Goal: Information Seeking & Learning: Learn about a topic

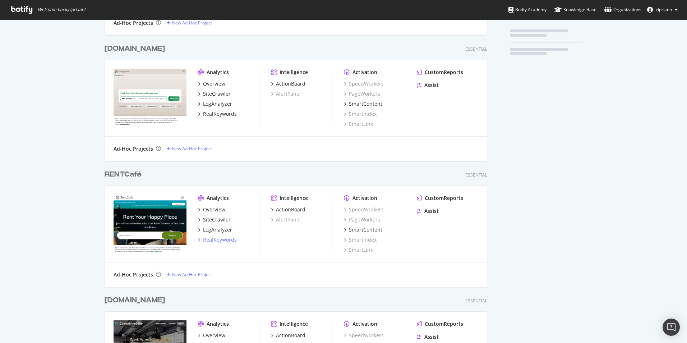
scroll to position [180, 0]
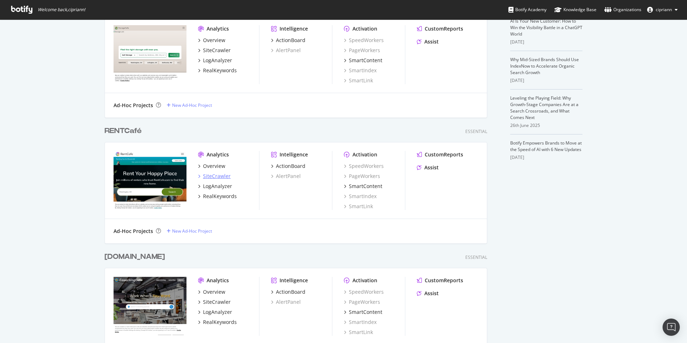
click at [213, 174] on div "SiteCrawler" at bounding box center [217, 175] width 28 height 7
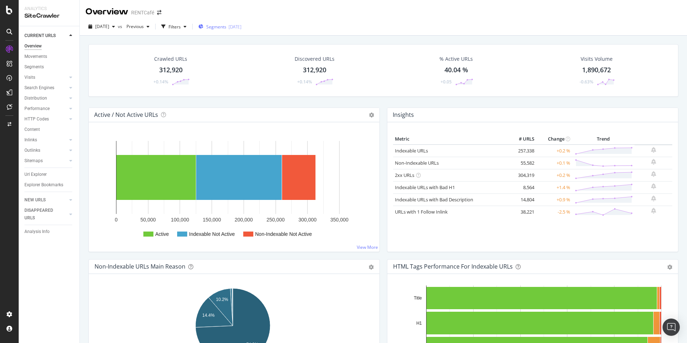
click at [226, 27] on span "Segments" at bounding box center [216, 27] width 20 height 6
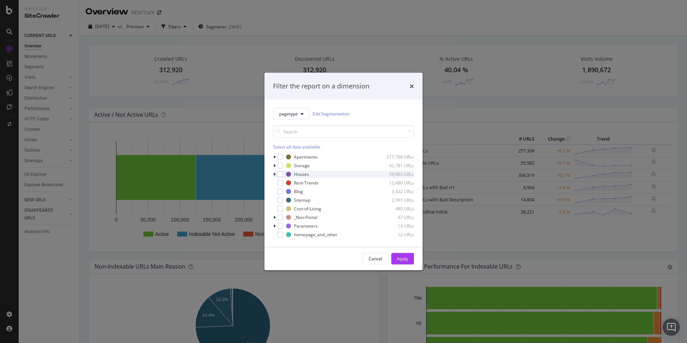
click at [275, 173] on icon "modal" at bounding box center [274, 174] width 2 height 4
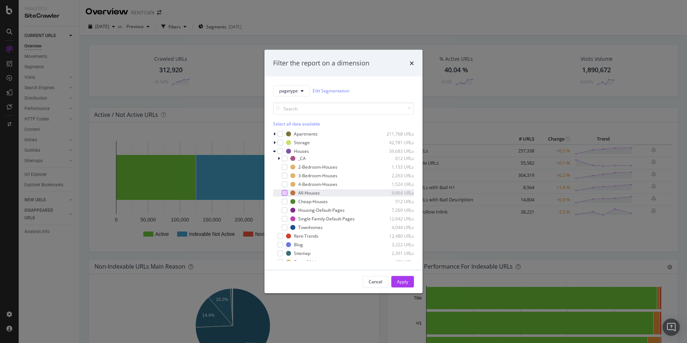
click at [284, 192] on div "modal" at bounding box center [285, 193] width 6 height 6
click at [406, 281] on div "Apply" at bounding box center [402, 281] width 11 height 6
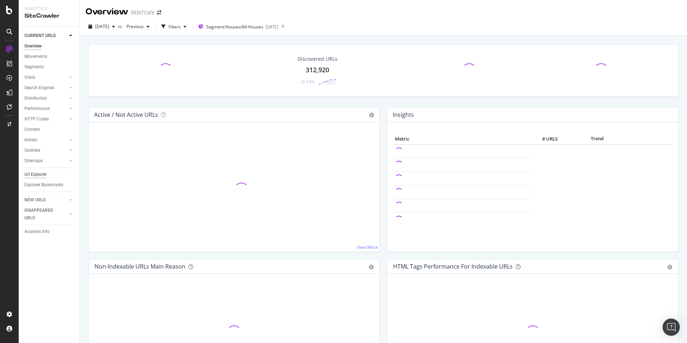
click at [34, 174] on div "Url Explorer" at bounding box center [35, 175] width 22 height 8
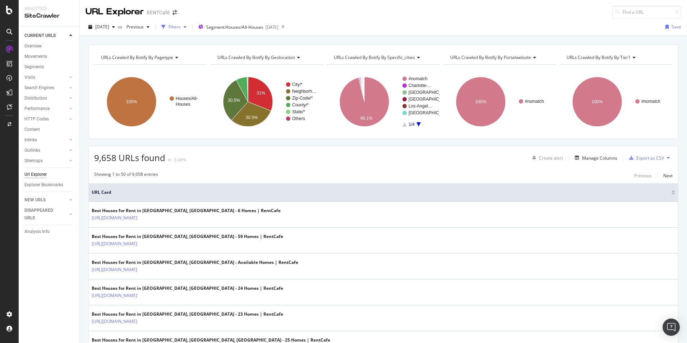
click at [181, 25] on div "Filters" at bounding box center [174, 27] width 12 height 6
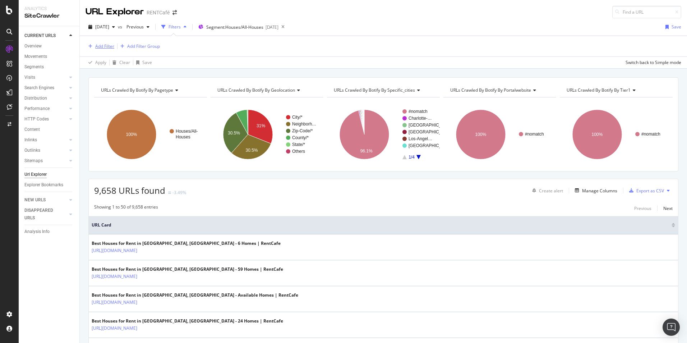
click at [100, 45] on div "Add Filter" at bounding box center [104, 46] width 19 height 6
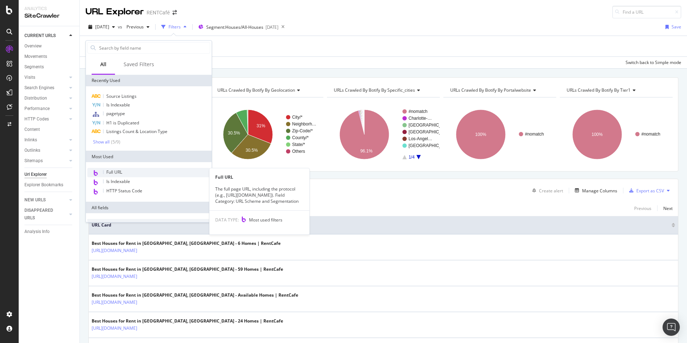
click at [117, 174] on span "Full URL" at bounding box center [114, 172] width 16 height 6
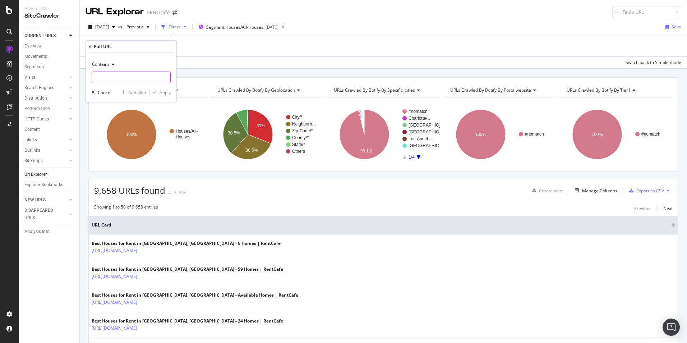
click at [128, 79] on input "text" at bounding box center [131, 76] width 78 height 11
type input "902"
click at [163, 93] on div "Apply" at bounding box center [165, 92] width 11 height 6
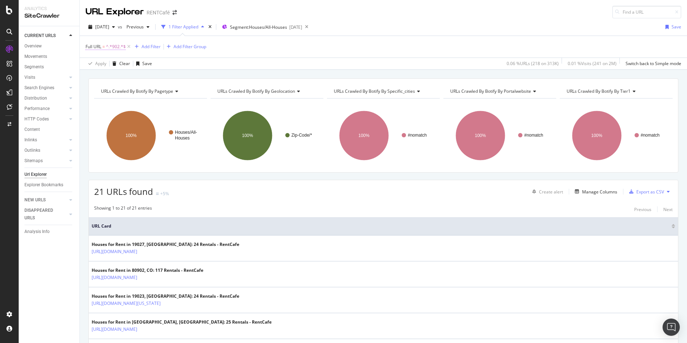
click at [120, 46] on span "^.*902.*$" at bounding box center [116, 47] width 20 height 10
click at [114, 63] on icon at bounding box center [112, 63] width 5 height 4
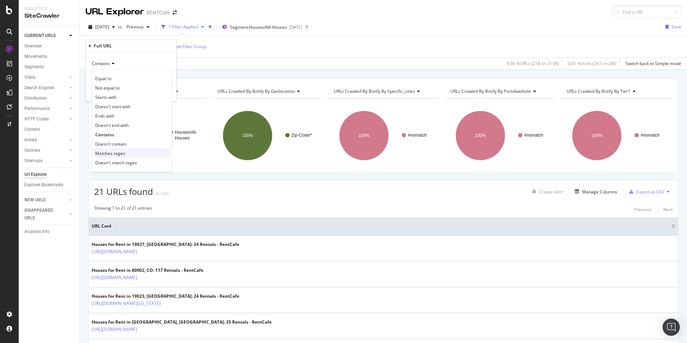
click at [107, 153] on span "Matches regex" at bounding box center [110, 153] width 30 height 6
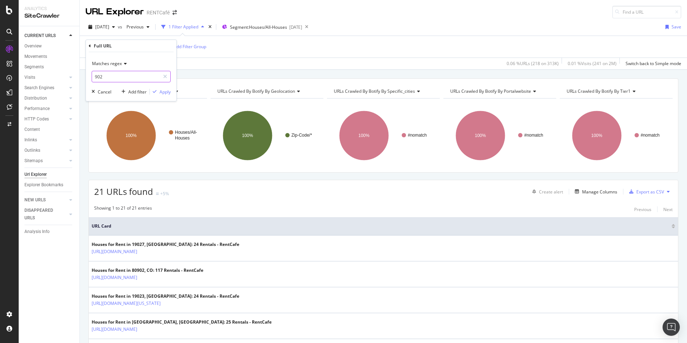
click at [104, 74] on input "902" at bounding box center [126, 76] width 68 height 11
type input "[d,5]"
click at [165, 92] on div "Apply" at bounding box center [165, 92] width 11 height 6
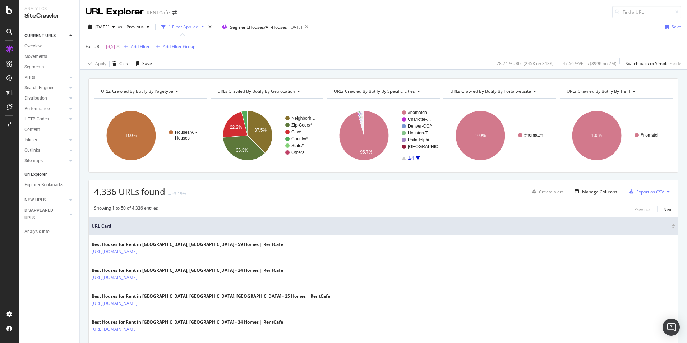
click at [101, 44] on span "Full URL" at bounding box center [93, 46] width 16 height 6
click at [106, 76] on input "[d,5]" at bounding box center [126, 76] width 68 height 11
paste input "^\d{5}$"
click at [98, 76] on input "^\d{5}$" at bounding box center [126, 76] width 68 height 11
click at [114, 76] on input "\d{5}$" at bounding box center [126, 76] width 68 height 11
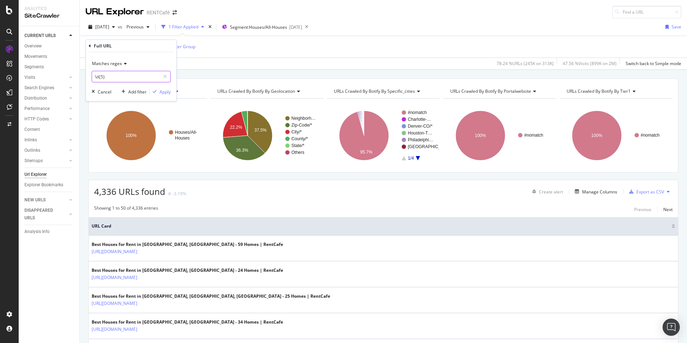
click at [96, 74] on input "\d{5}" at bounding box center [126, 76] width 68 height 11
type input "\d{5}"
click at [160, 93] on div "Apply" at bounding box center [165, 92] width 11 height 6
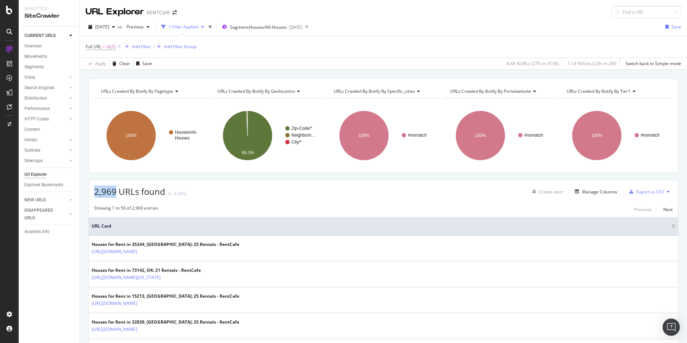
drag, startPoint x: 113, startPoint y: 190, endPoint x: 93, endPoint y: 192, distance: 19.8
click at [93, 192] on div "2,969 URLs found -2.62% Create alert Manage Columns Export as CSV" at bounding box center [383, 189] width 589 height 18
drag, startPoint x: 343, startPoint y: 202, endPoint x: 279, endPoint y: 201, distance: 63.6
drag, startPoint x: 118, startPoint y: 194, endPoint x: 88, endPoint y: 194, distance: 29.5
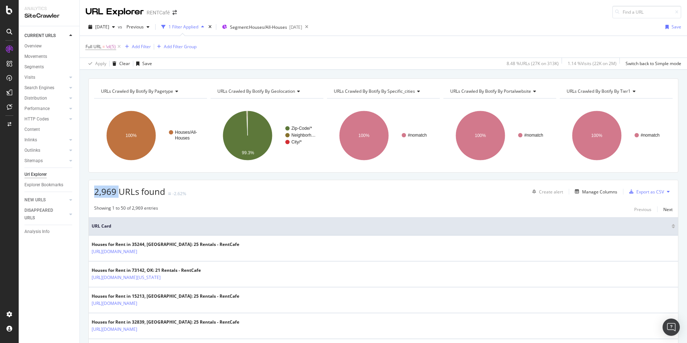
drag, startPoint x: 88, startPoint y: 194, endPoint x: 124, endPoint y: 193, distance: 36.0
click at [124, 193] on span "2,969 URLs found" at bounding box center [129, 191] width 71 height 12
drag, startPoint x: 141, startPoint y: 190, endPoint x: 94, endPoint y: 190, distance: 47.1
click at [94, 190] on span "2,969 URLs found" at bounding box center [129, 191] width 71 height 12
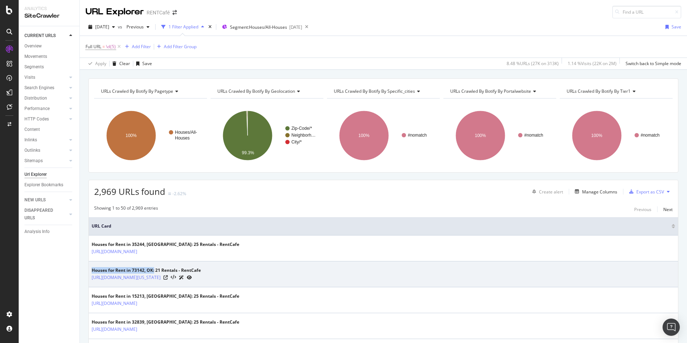
drag, startPoint x: 91, startPoint y: 269, endPoint x: 155, endPoint y: 271, distance: 63.6
click at [155, 271] on td "Houses for Rent in 73142, OK: 21 Rentals - RentCafe https://www.rentcafe.com/ho…" at bounding box center [383, 274] width 589 height 26
click at [155, 271] on div "Houses for Rent in 73142, OK: 21 Rentals - RentCafe" at bounding box center [146, 270] width 109 height 6
drag, startPoint x: 161, startPoint y: 270, endPoint x: 177, endPoint y: 270, distance: 15.5
click at [177, 270] on div "Houses for Rent in 73142, OK: 21 Rentals - RentCafe" at bounding box center [146, 270] width 109 height 6
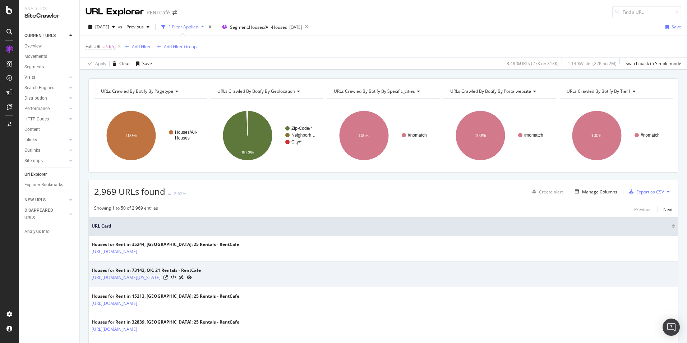
drag, startPoint x: 177, startPoint y: 270, endPoint x: 203, endPoint y: 270, distance: 26.2
click at [201, 270] on div "Houses for Rent in 73142, OK: 21 Rentals - RentCafe" at bounding box center [146, 270] width 109 height 6
drag, startPoint x: 188, startPoint y: 268, endPoint x: 174, endPoint y: 268, distance: 13.7
click at [174, 268] on div "Houses for Rent in 73142, OK: 21 Rentals - RentCafe" at bounding box center [146, 270] width 109 height 6
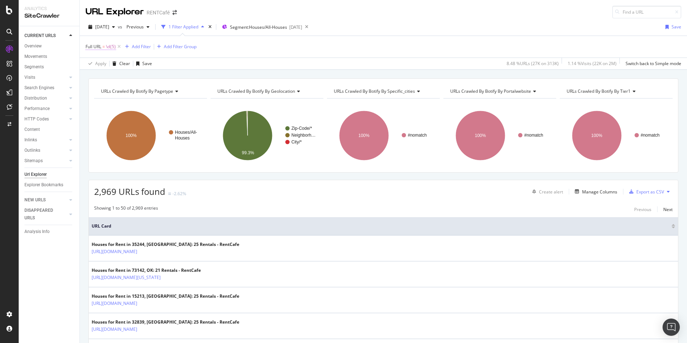
click at [103, 47] on span "=" at bounding box center [103, 46] width 3 height 6
click at [117, 68] on div "Matches regex" at bounding box center [131, 63] width 79 height 11
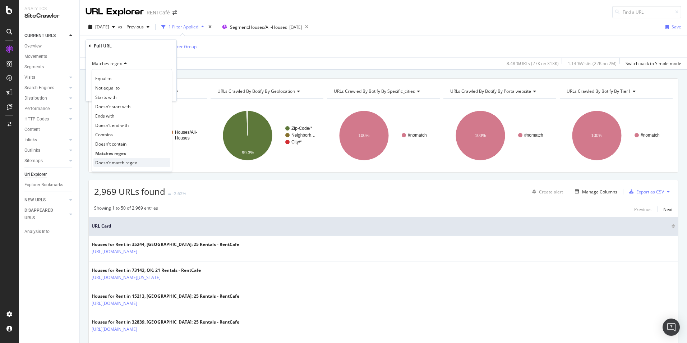
click at [117, 161] on span "Doesn't match regex" at bounding box center [116, 163] width 42 height 6
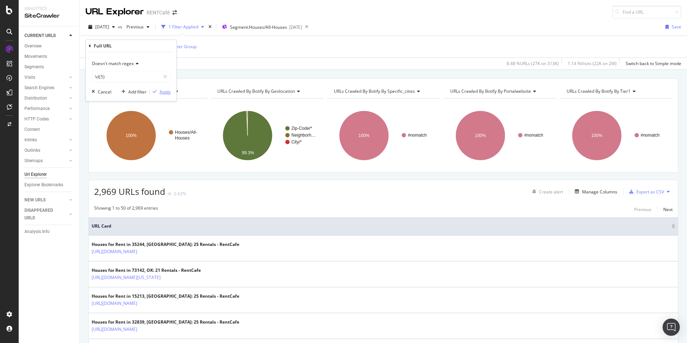
drag, startPoint x: 166, startPoint y: 95, endPoint x: 310, endPoint y: 182, distance: 168.1
click at [166, 94] on div "Apply" at bounding box center [160, 91] width 21 height 6
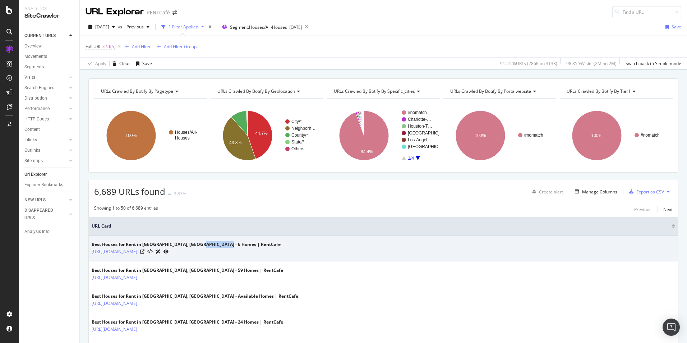
drag, startPoint x: 203, startPoint y: 244, endPoint x: 260, endPoint y: 241, distance: 57.2
click at [260, 241] on div "Best Houses for Rent in Albuquerque, NM - 6 Homes | RentCafe https://www.rentca…" at bounding box center [383, 248] width 583 height 14
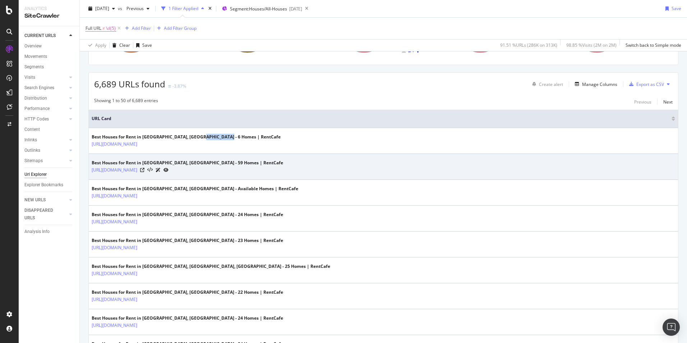
scroll to position [108, 0]
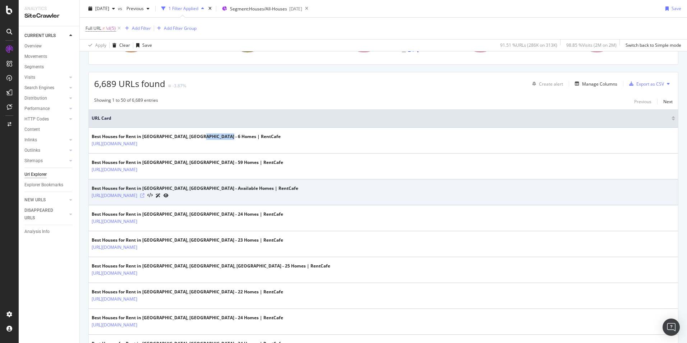
click at [144, 196] on icon at bounding box center [142, 195] width 4 height 4
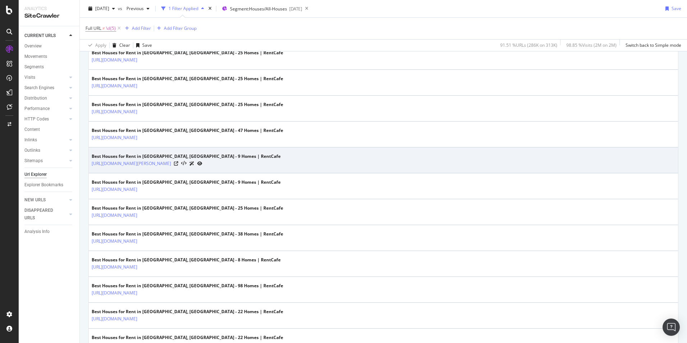
scroll to position [431, 0]
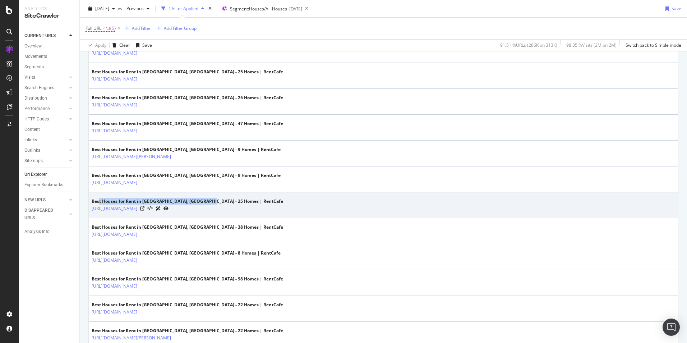
drag, startPoint x: 100, startPoint y: 201, endPoint x: 206, endPoint y: 199, distance: 106.3
click at [206, 199] on div "Best Houses for Rent in Fair Oaks, CA - 25 Homes | RentCafe" at bounding box center [187, 201] width 191 height 6
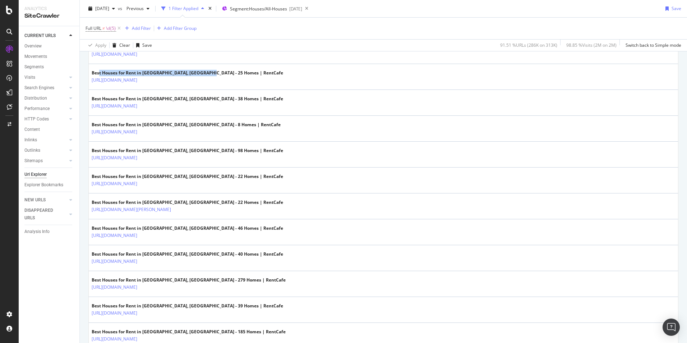
scroll to position [0, 0]
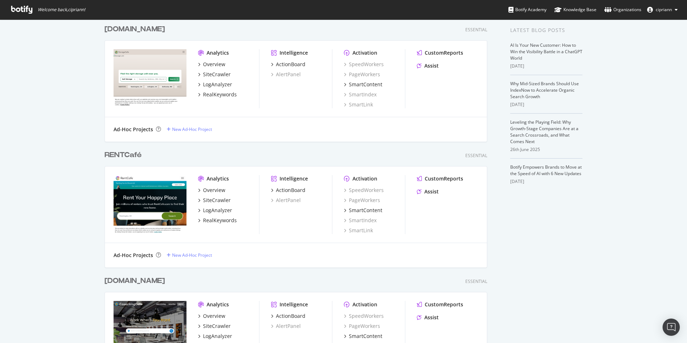
scroll to position [180, 0]
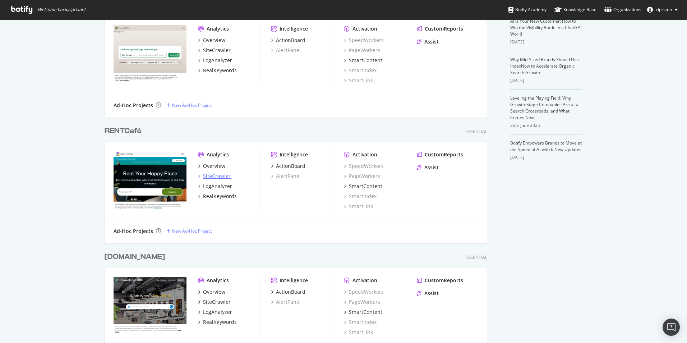
click at [212, 175] on div "SiteCrawler" at bounding box center [217, 175] width 28 height 7
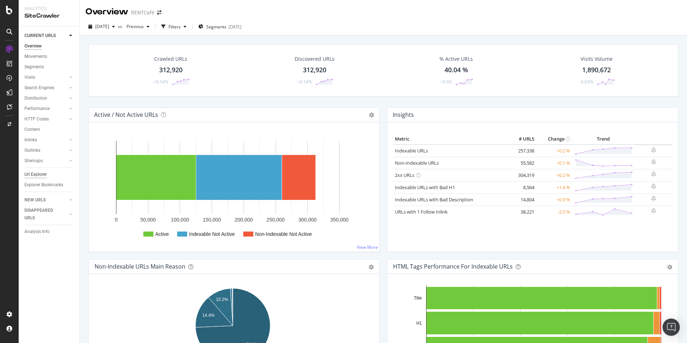
click at [38, 175] on div "Url Explorer" at bounding box center [35, 175] width 22 height 8
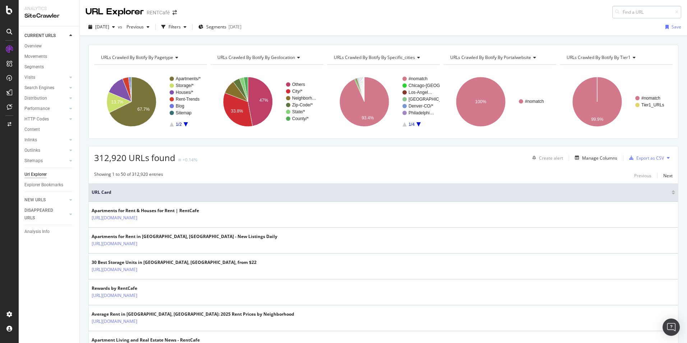
click at [641, 13] on input at bounding box center [646, 12] width 69 height 13
type input "https://www.rentcafe.com/apartments/howitworks.aspx"
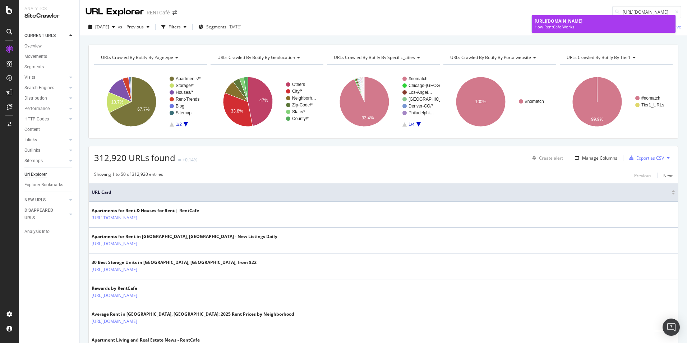
click at [582, 19] on span "https://www.rentcafe.com/apartments/howitworks.aspx" at bounding box center [559, 21] width 48 height 6
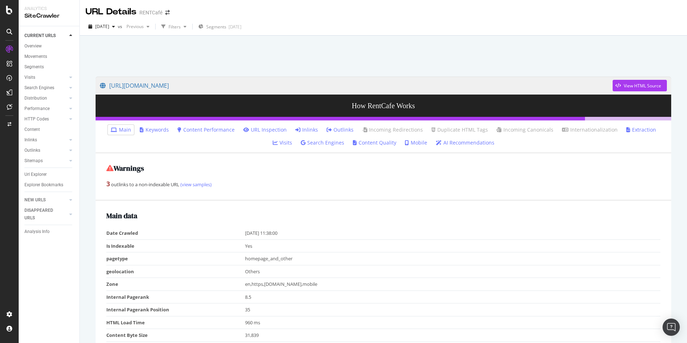
click at [302, 128] on link "Inlinks" at bounding box center [306, 129] width 23 height 7
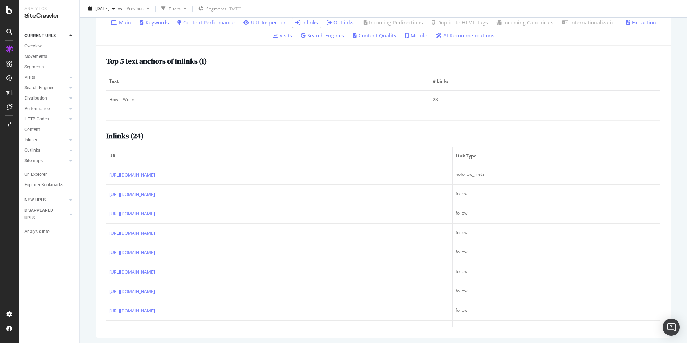
scroll to position [109, 0]
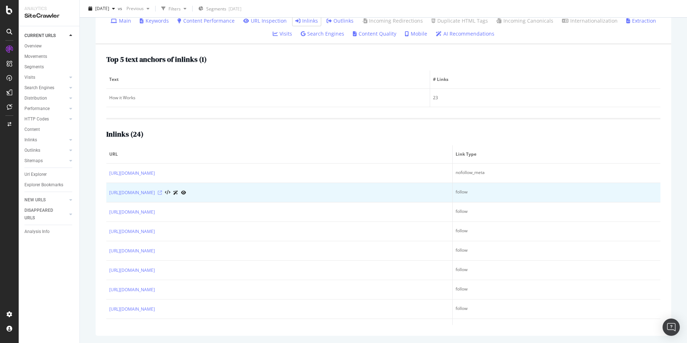
click at [162, 191] on icon at bounding box center [160, 192] width 4 height 4
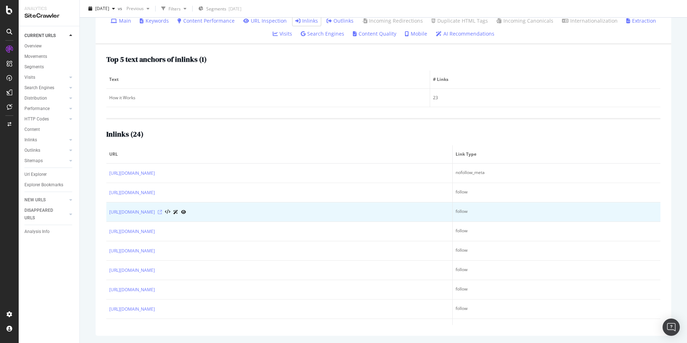
click at [162, 212] on icon at bounding box center [160, 212] width 4 height 4
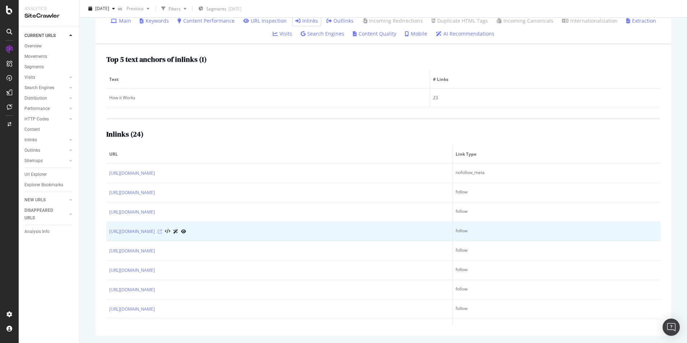
click at [162, 232] on icon at bounding box center [160, 231] width 4 height 4
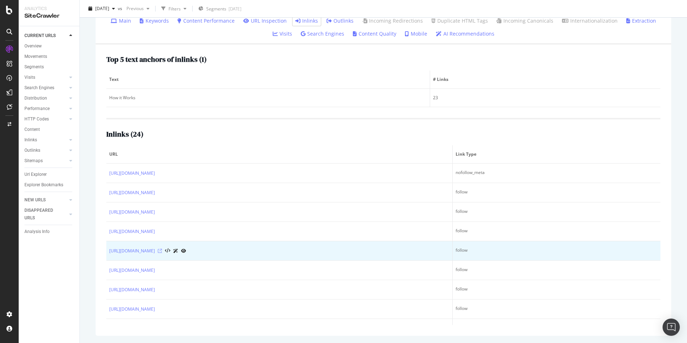
click at [162, 252] on icon at bounding box center [160, 251] width 4 height 4
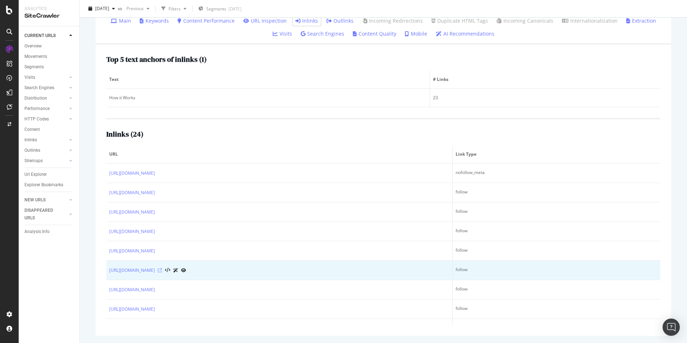
click at [162, 271] on icon at bounding box center [160, 270] width 4 height 4
